Goal: Task Accomplishment & Management: Manage account settings

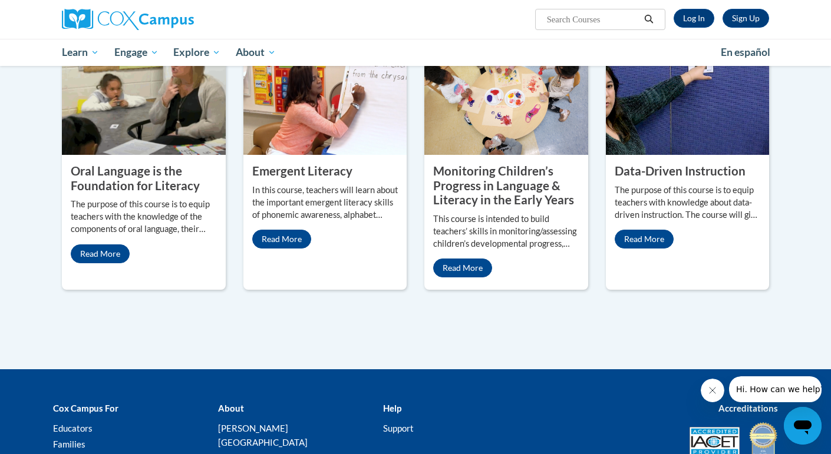
scroll to position [501, 0]
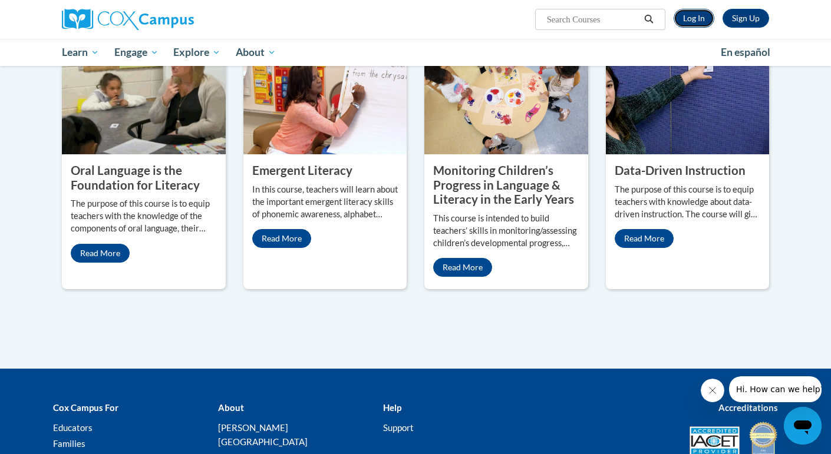
click at [683, 19] on link "Log In" at bounding box center [693, 18] width 41 height 19
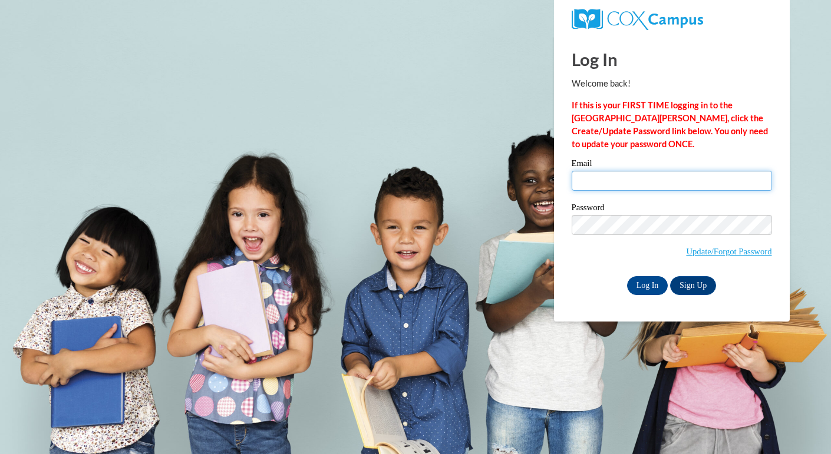
click at [580, 174] on input "Email" at bounding box center [671, 181] width 200 height 20
type input "[EMAIL_ADDRESS][DOMAIN_NAME]"
click at [641, 280] on input "Log In" at bounding box center [647, 285] width 41 height 19
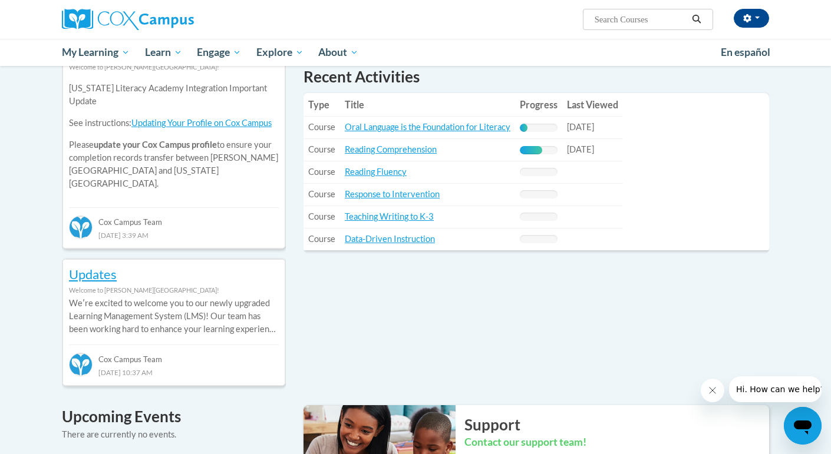
scroll to position [418, 0]
